Goal: Information Seeking & Learning: Learn about a topic

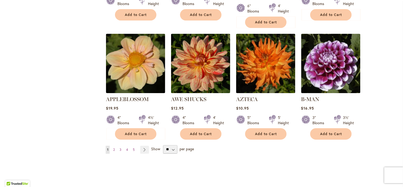
scroll to position [423, 0]
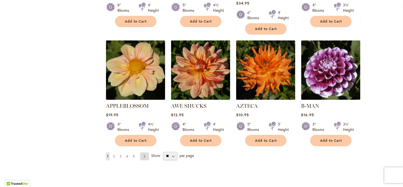
click at [140, 152] on link "Page Next" at bounding box center [144, 156] width 9 height 8
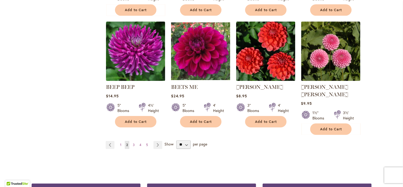
scroll to position [442, 0]
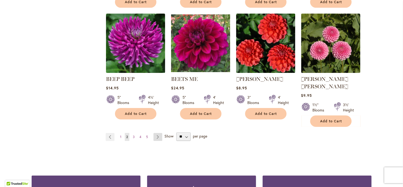
click at [153, 133] on link "Page Next" at bounding box center [157, 137] width 9 height 8
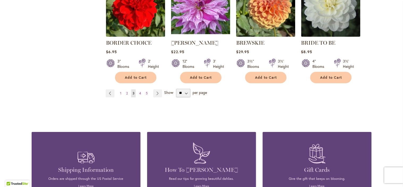
scroll to position [531, 0]
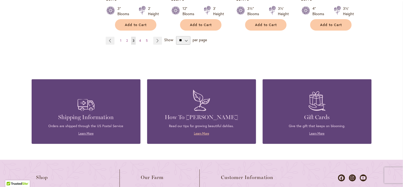
click at [197, 131] on link "Learn More" at bounding box center [201, 133] width 15 height 4
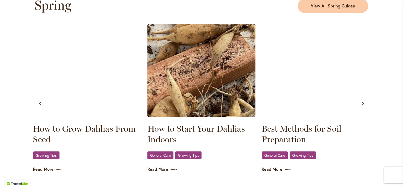
scroll to position [325, 0]
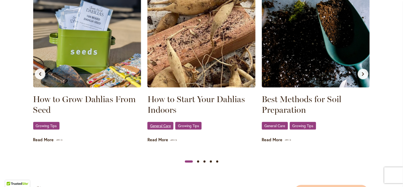
click at [157, 125] on span "General Care" at bounding box center [160, 125] width 21 height 3
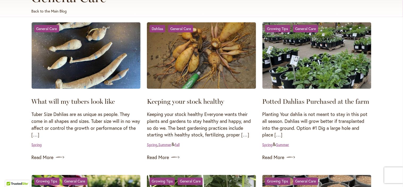
scroll to position [118, 0]
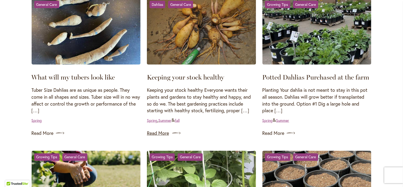
click at [157, 134] on link "Read More" at bounding box center [201, 133] width 109 height 8
